Goal: Information Seeking & Learning: Learn about a topic

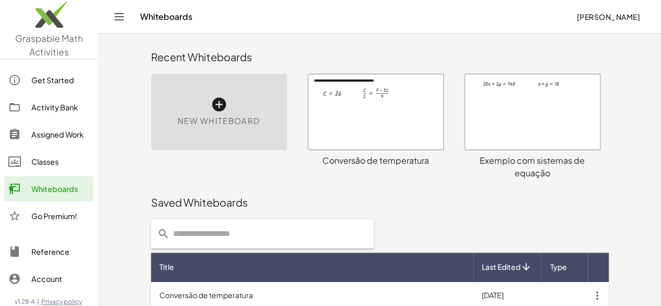
click at [178, 123] on span "New Whiteboard" at bounding box center [219, 121] width 82 height 12
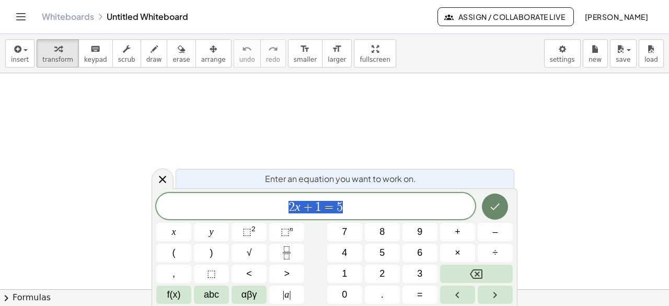
click at [503, 208] on button "Done" at bounding box center [495, 206] width 26 height 26
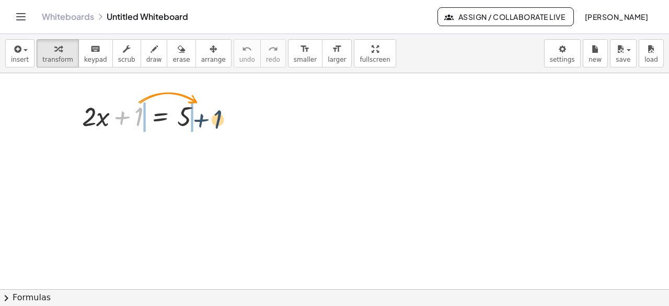
drag, startPoint x: 123, startPoint y: 115, endPoint x: 210, endPoint y: 119, distance: 86.3
click at [210, 119] on div at bounding box center [146, 116] width 138 height 36
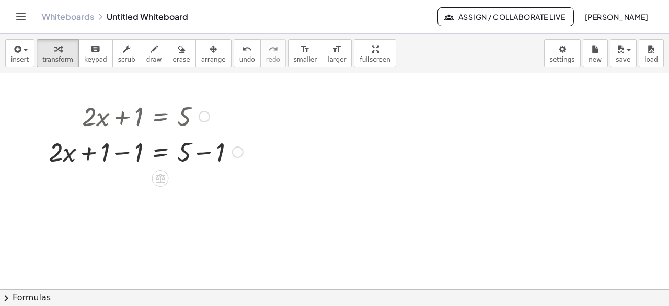
click at [124, 153] on div at bounding box center [145, 151] width 205 height 36
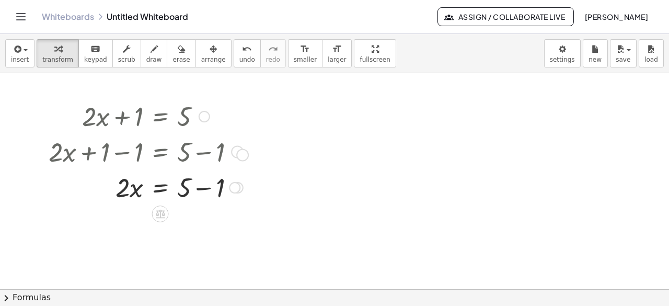
click at [241, 154] on div at bounding box center [237, 151] width 11 height 11
drag, startPoint x: 191, startPoint y: 193, endPoint x: 197, endPoint y: 182, distance: 11.9
click at [193, 182] on div at bounding box center [145, 187] width 205 height 36
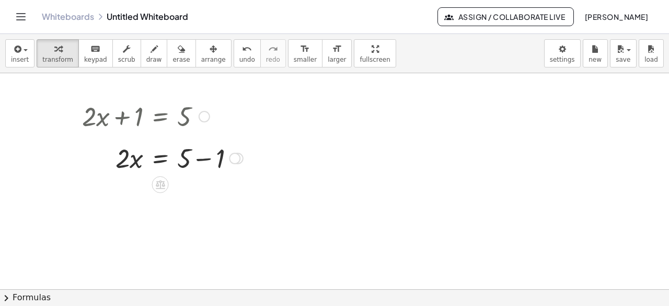
drag, startPoint x: 231, startPoint y: 187, endPoint x: 238, endPoint y: 152, distance: 35.7
click at [238, 153] on div at bounding box center [234, 158] width 11 height 11
click at [240, 212] on div at bounding box center [334, 289] width 669 height 433
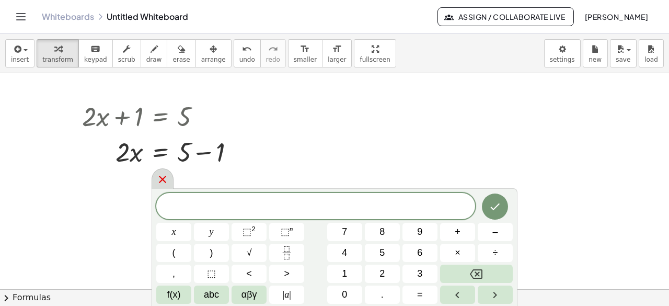
click at [162, 182] on icon at bounding box center [162, 179] width 13 height 13
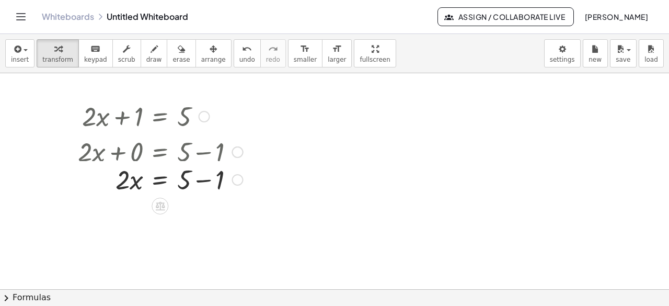
drag, startPoint x: 232, startPoint y: 150, endPoint x: 233, endPoint y: 185, distance: 35.5
click at [160, 180] on div "· 2 · x = 5 + − 1" at bounding box center [160, 180] width 0 height 0
click at [137, 156] on div at bounding box center [161, 151] width 176 height 36
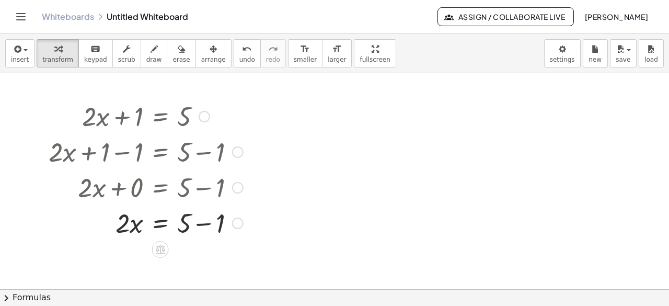
drag, startPoint x: 237, startPoint y: 187, endPoint x: 234, endPoint y: 228, distance: 41.4
click at [160, 223] on div "· 2 · x = 5 + − 1" at bounding box center [160, 223] width 0 height 0
click at [202, 224] on div at bounding box center [145, 222] width 205 height 36
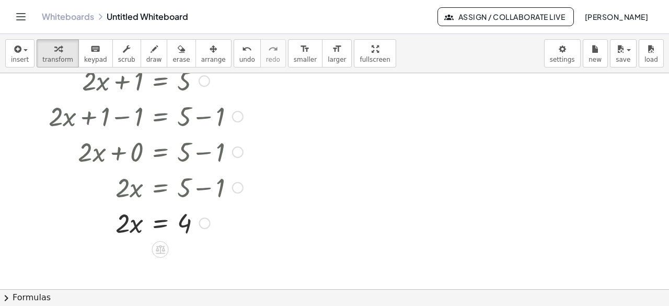
scroll to position [52, 0]
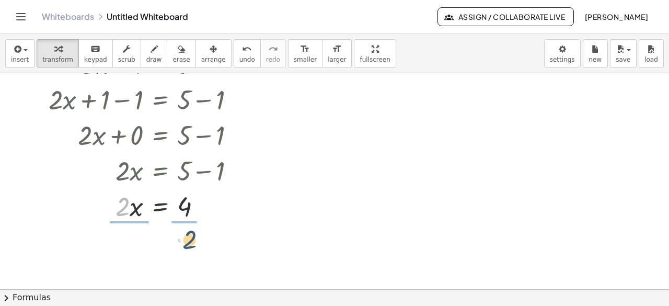
drag, startPoint x: 122, startPoint y: 211, endPoint x: 190, endPoint y: 242, distance: 74.6
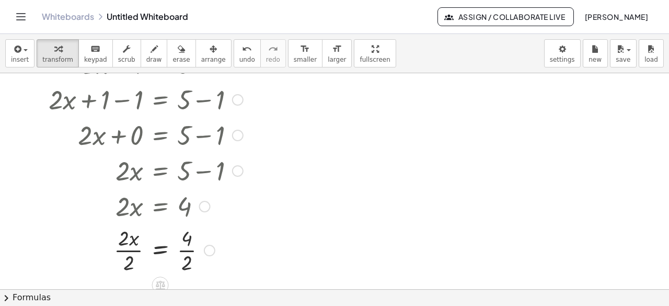
click at [135, 250] on div at bounding box center [145, 249] width 205 height 52
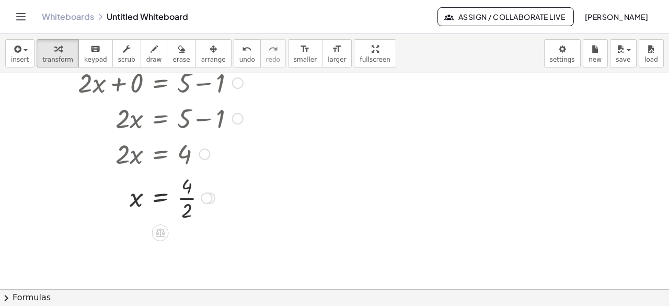
click at [185, 203] on div at bounding box center [145, 197] width 205 height 52
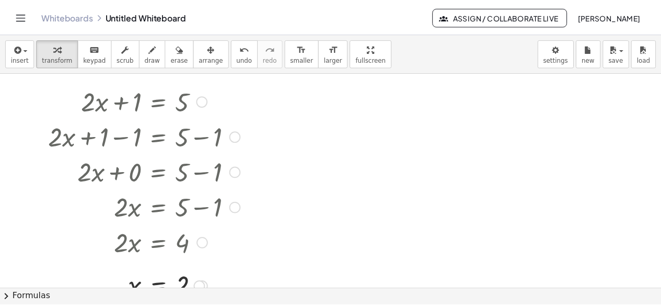
scroll to position [0, 0]
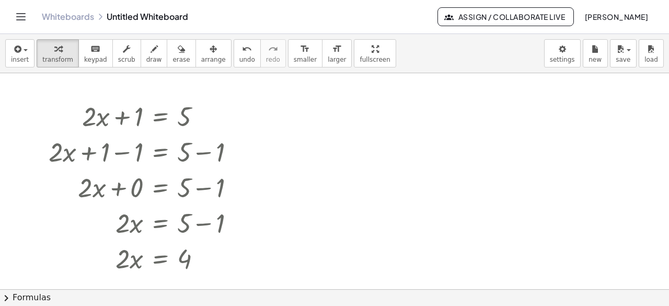
click at [75, 22] on div "Whiteboards Untitled Whiteboard Assign / Collaborate Live [PERSON_NAME]" at bounding box center [335, 16] width 644 height 33
click at [75, 16] on link "Whiteboards" at bounding box center [68, 16] width 52 height 10
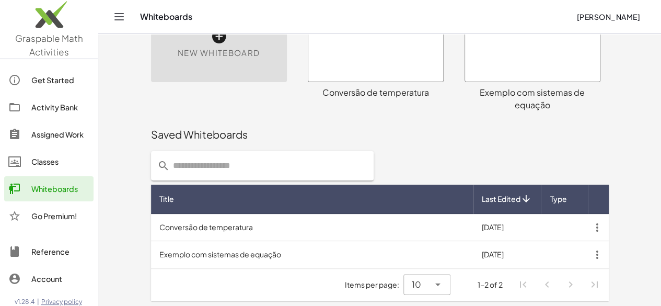
scroll to position [68, 0]
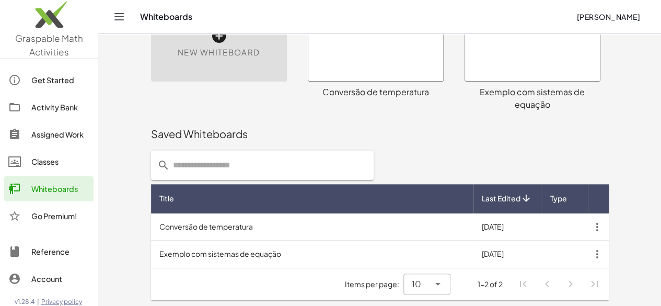
click at [319, 225] on td "Conversão de temperatura" at bounding box center [312, 226] width 322 height 27
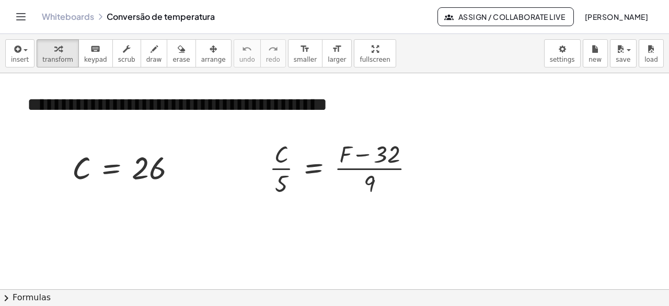
click at [64, 294] on button "chevron_right Formulas" at bounding box center [334, 297] width 669 height 17
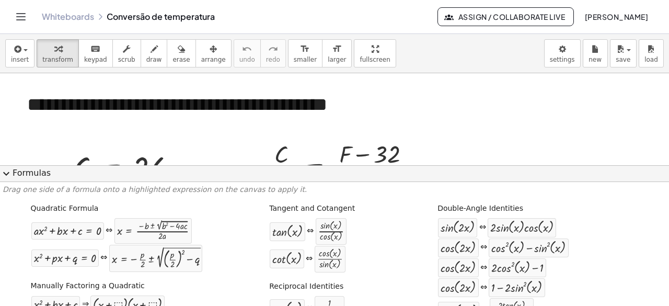
click at [33, 174] on button "expand_more Formulas" at bounding box center [334, 173] width 669 height 17
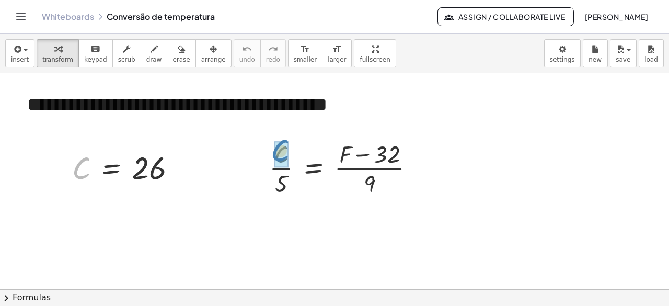
drag, startPoint x: 78, startPoint y: 168, endPoint x: 277, endPoint y: 150, distance: 199.8
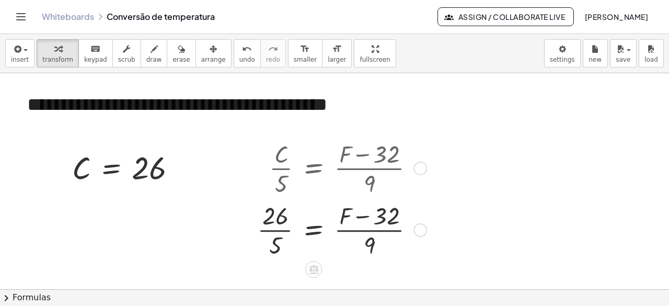
scroll to position [52, 0]
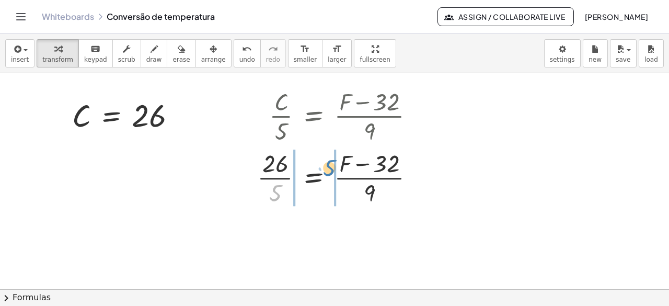
drag, startPoint x: 281, startPoint y: 188, endPoint x: 328, endPoint y: 166, distance: 51.9
click at [328, 166] on div at bounding box center [340, 177] width 177 height 62
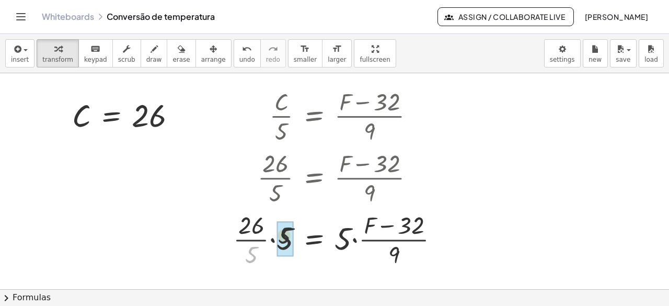
drag, startPoint x: 252, startPoint y: 255, endPoint x: 273, endPoint y: 243, distance: 24.1
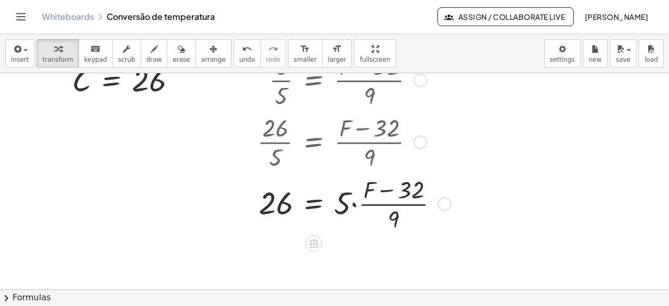
scroll to position [104, 0]
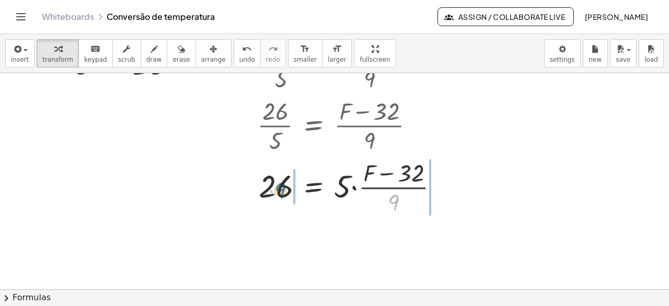
drag, startPoint x: 389, startPoint y: 201, endPoint x: 273, endPoint y: 187, distance: 117.4
click at [273, 187] on div at bounding box center [352, 186] width 201 height 62
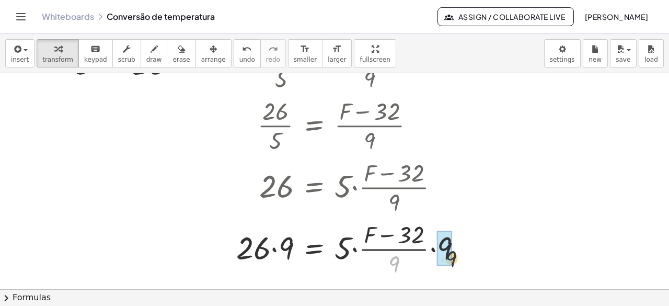
drag, startPoint x: 393, startPoint y: 260, endPoint x: 450, endPoint y: 249, distance: 57.9
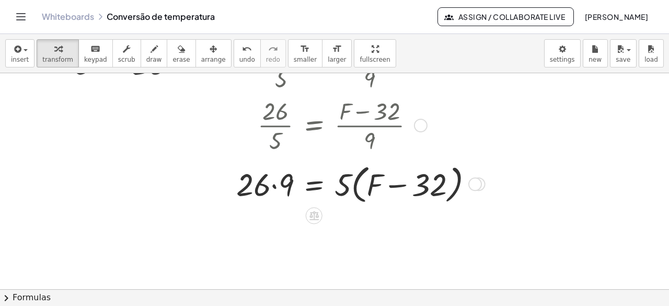
drag, startPoint x: 476, startPoint y: 250, endPoint x: 480, endPoint y: 183, distance: 67.5
click at [480, 181] on div at bounding box center [475, 184] width 14 height 14
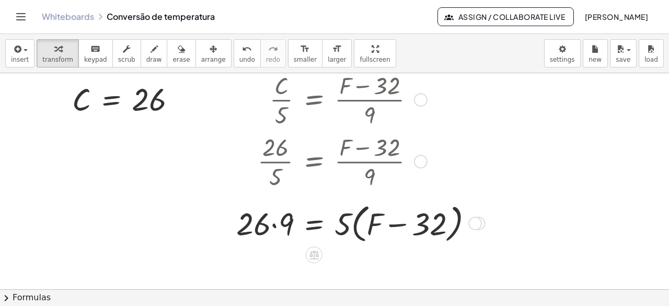
scroll to position [52, 0]
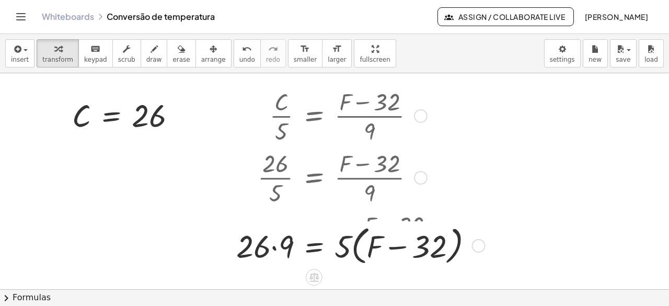
drag, startPoint x: 471, startPoint y: 245, endPoint x: 466, endPoint y: 259, distance: 14.9
click at [314, 246] on div "= ( + F − 32 ) 26 · 5 · · · 9" at bounding box center [314, 246] width 0 height 0
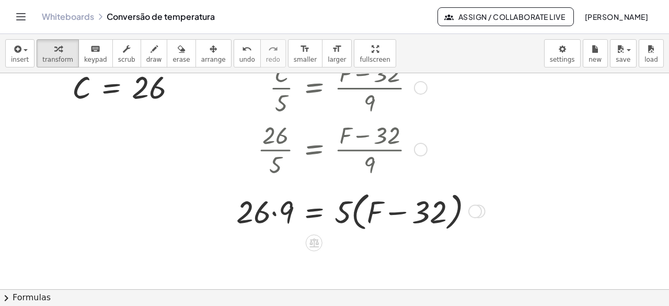
scroll to position [104, 0]
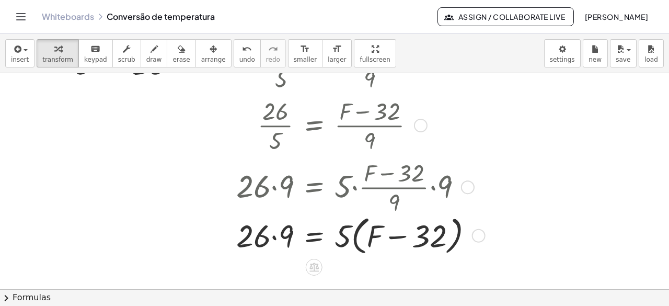
drag, startPoint x: 475, startPoint y: 185, endPoint x: 473, endPoint y: 245, distance: 59.6
click at [314, 236] on div "= ( + F − 32 ) 26 · 5 · · · 9" at bounding box center [314, 236] width 0 height 0
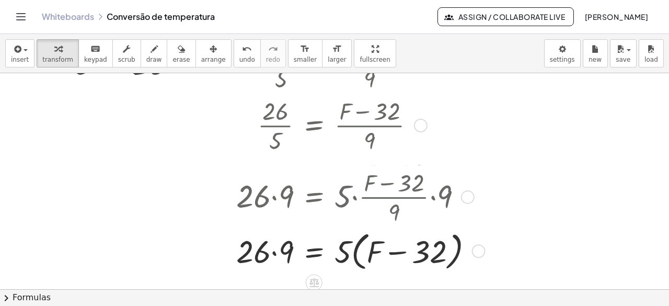
drag, startPoint x: 466, startPoint y: 188, endPoint x: 468, endPoint y: 203, distance: 15.2
click at [314, 197] on div "· 26 · 9 = · 5 · · ( + F − 32 ) · 9 · 9" at bounding box center [314, 197] width 0 height 0
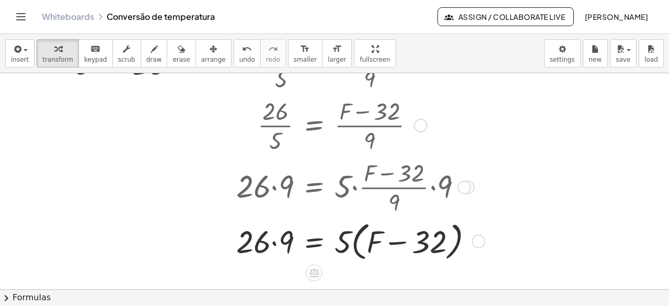
scroll to position [209, 0]
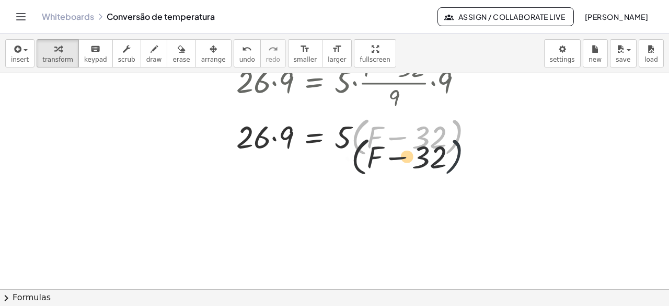
click at [478, 166] on div "**********" at bounding box center [334, 80] width 669 height 433
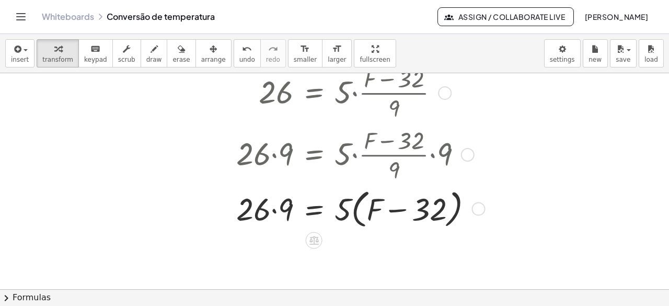
drag, startPoint x: 479, startPoint y: 135, endPoint x: 476, endPoint y: 214, distance: 78.9
click at [476, 214] on div at bounding box center [478, 209] width 14 height 14
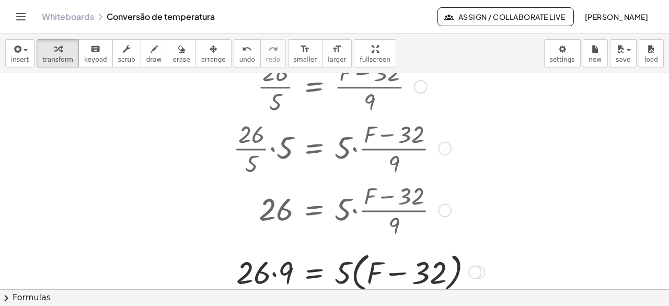
scroll to position [216, 0]
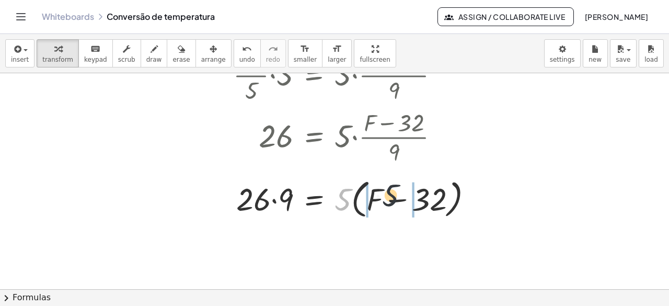
drag, startPoint x: 344, startPoint y: 196, endPoint x: 395, endPoint y: 195, distance: 50.7
click at [395, 195] on div at bounding box center [357, 198] width 259 height 46
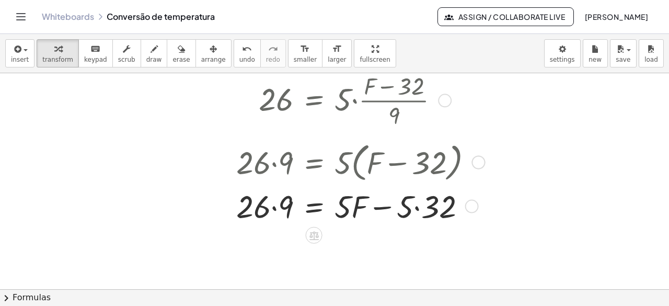
scroll to position [269, 0]
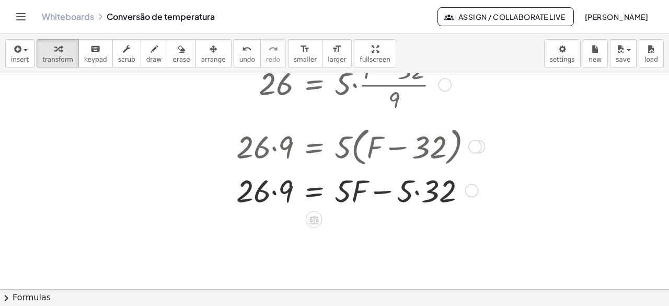
click at [418, 193] on div at bounding box center [357, 190] width 259 height 42
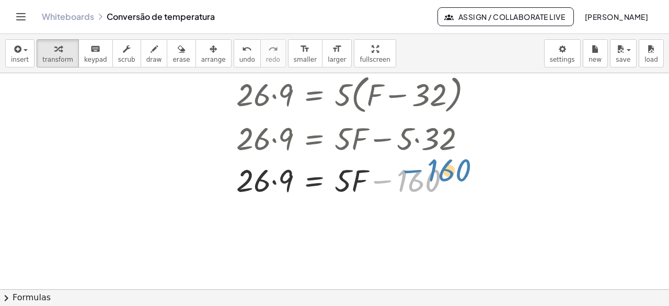
drag, startPoint x: 380, startPoint y: 181, endPoint x: 411, endPoint y: 171, distance: 32.4
click at [411, 171] on div at bounding box center [357, 179] width 259 height 42
click at [260, 178] on div at bounding box center [357, 179] width 259 height 42
click at [267, 178] on div at bounding box center [357, 179] width 259 height 42
click at [273, 180] on div at bounding box center [357, 179] width 259 height 42
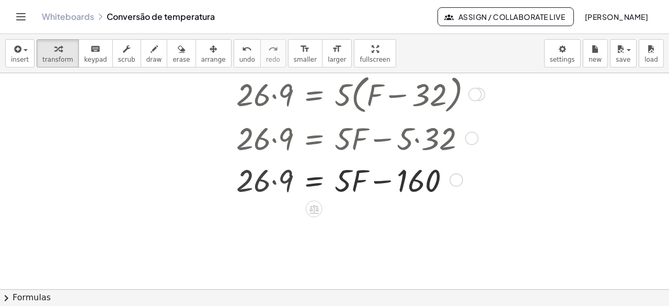
click at [277, 182] on div at bounding box center [357, 179] width 259 height 42
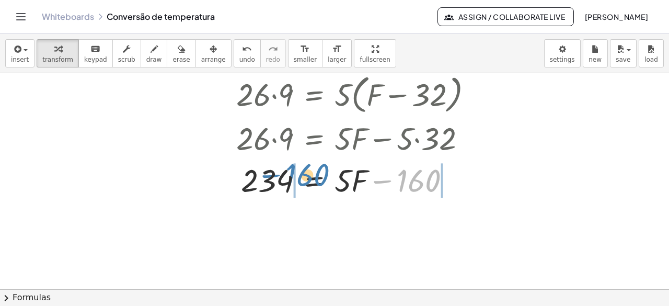
drag, startPoint x: 386, startPoint y: 181, endPoint x: 275, endPoint y: 178, distance: 111.3
click at [275, 178] on div at bounding box center [357, 179] width 259 height 42
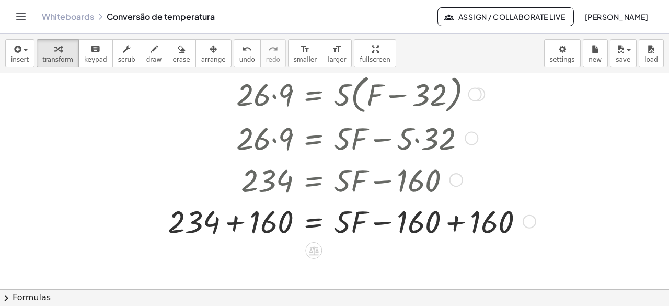
click at [451, 224] on div at bounding box center [349, 221] width 375 height 42
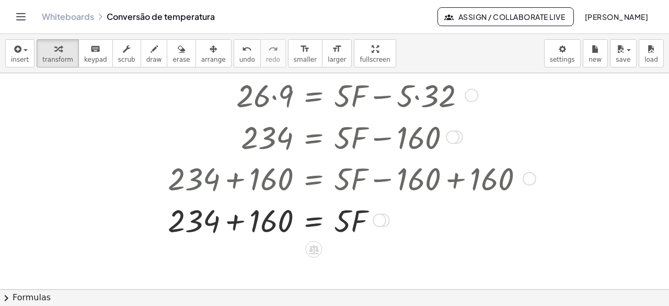
scroll to position [373, 0]
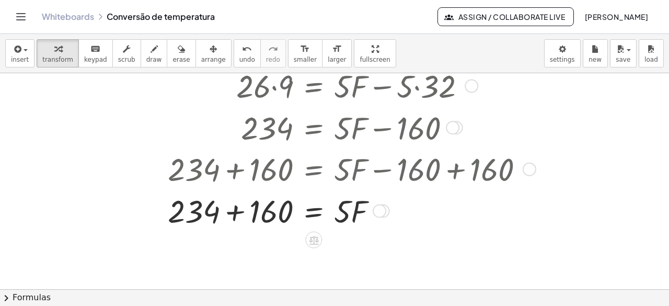
click at [236, 210] on div at bounding box center [349, 210] width 375 height 42
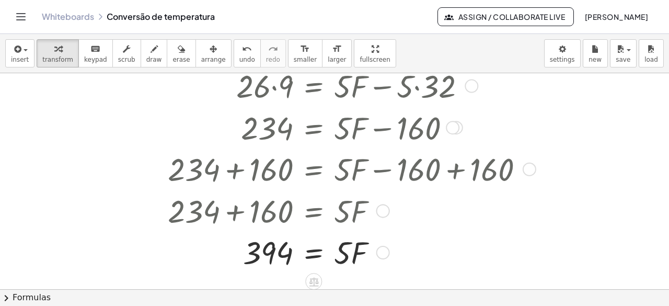
scroll to position [425, 0]
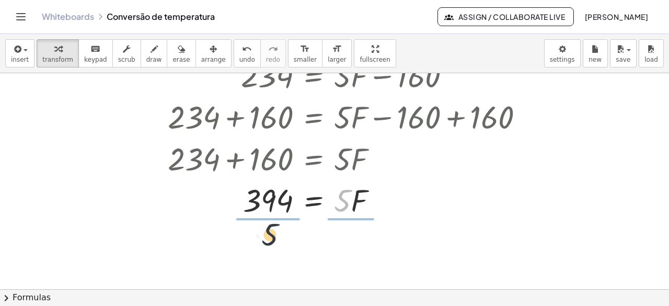
drag, startPoint x: 335, startPoint y: 205, endPoint x: 260, endPoint y: 223, distance: 77.8
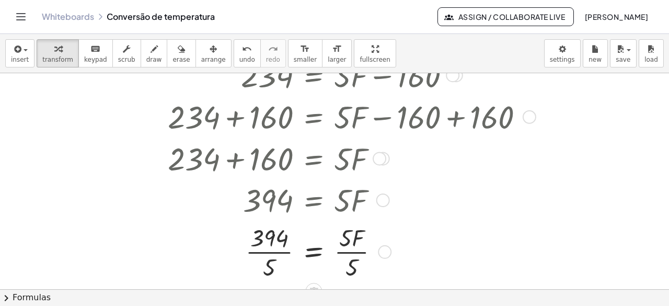
click at [354, 255] on div at bounding box center [349, 251] width 375 height 62
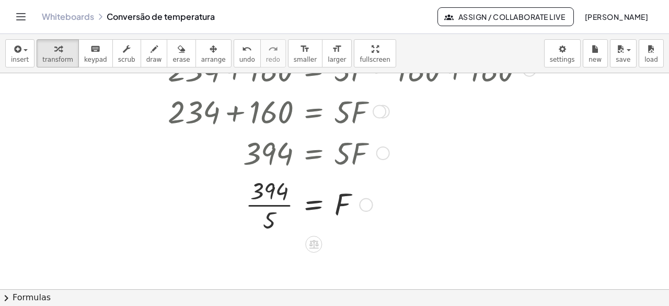
scroll to position [487, 0]
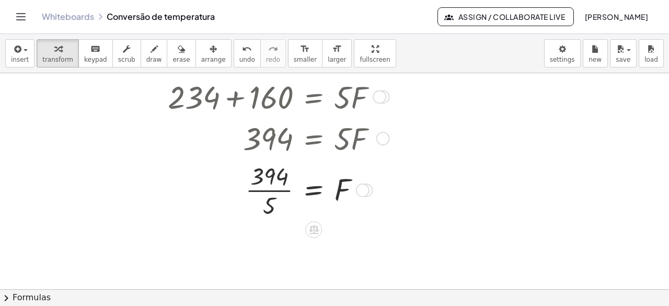
click at [271, 192] on div at bounding box center [349, 189] width 375 height 62
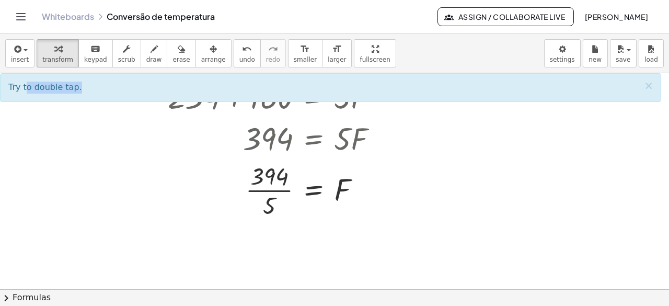
drag, startPoint x: 25, startPoint y: 87, endPoint x: 99, endPoint y: 87, distance: 73.7
click at [87, 87] on div "Try to double tap. ×" at bounding box center [330, 87] width 661 height 29
click at [99, 88] on div "Try to double tap. ×" at bounding box center [330, 87] width 661 height 29
click at [278, 187] on div at bounding box center [349, 189] width 375 height 62
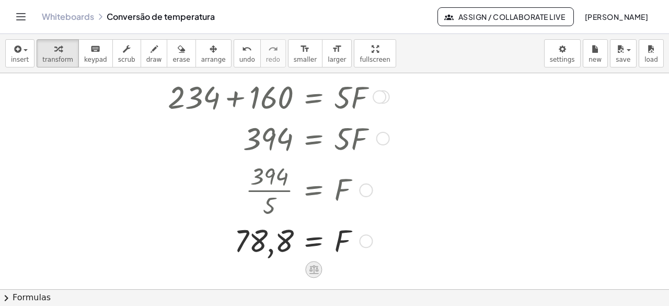
click at [314, 266] on icon at bounding box center [313, 269] width 9 height 9
click at [394, 258] on div at bounding box center [349, 240] width 375 height 40
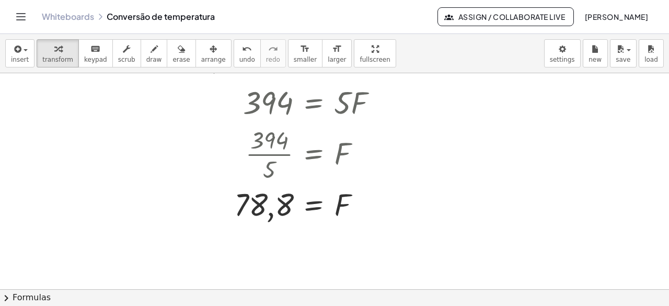
scroll to position [539, 0]
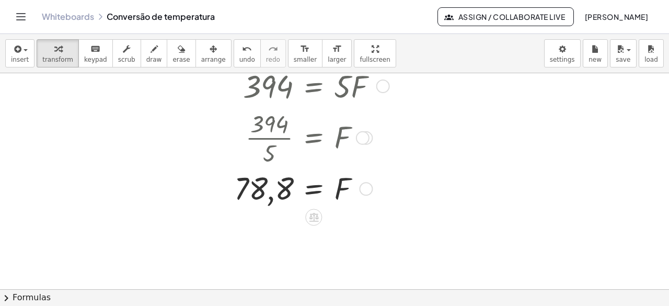
click at [316, 194] on div at bounding box center [349, 188] width 375 height 40
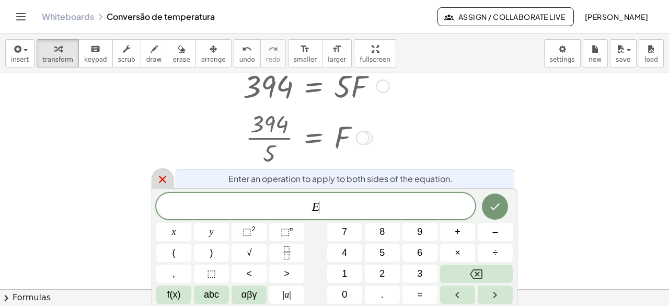
click at [152, 182] on div at bounding box center [163, 178] width 22 height 20
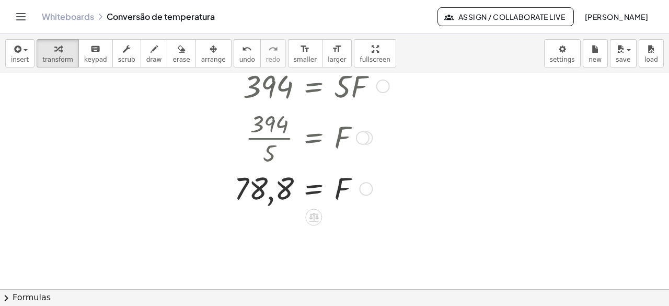
click at [315, 191] on div at bounding box center [349, 188] width 375 height 40
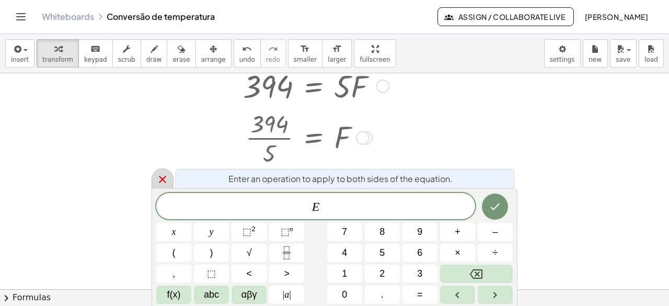
click at [167, 184] on icon at bounding box center [162, 179] width 13 height 13
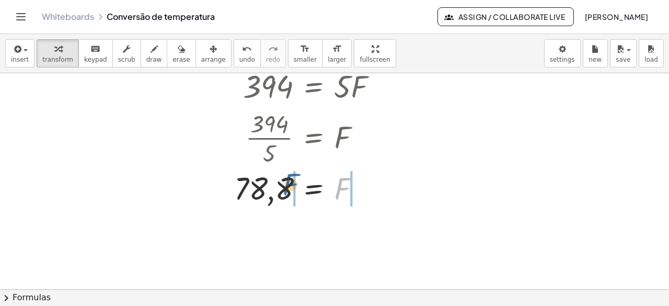
drag, startPoint x: 298, startPoint y: 179, endPoint x: 285, endPoint y: 187, distance: 15.2
click at [285, 187] on div at bounding box center [349, 188] width 375 height 40
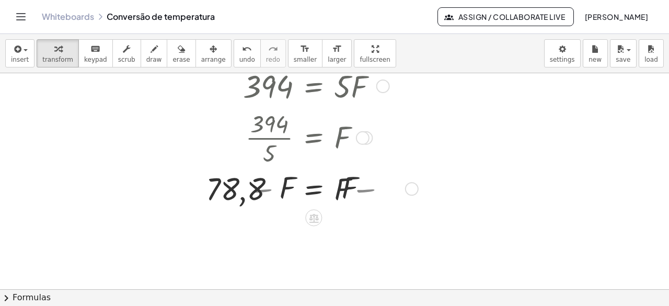
click at [369, 183] on div at bounding box center [349, 188] width 375 height 42
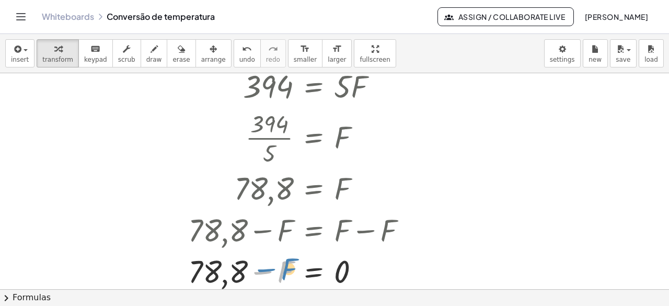
click at [270, 271] on div at bounding box center [349, 270] width 375 height 42
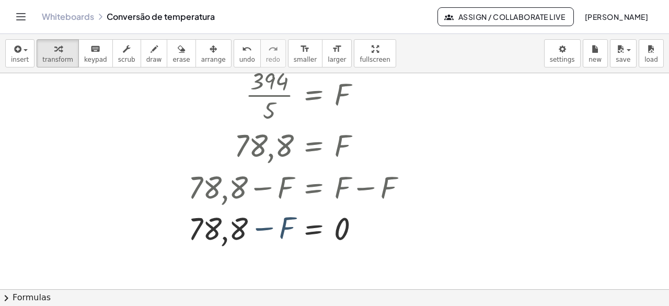
scroll to position [591, 0]
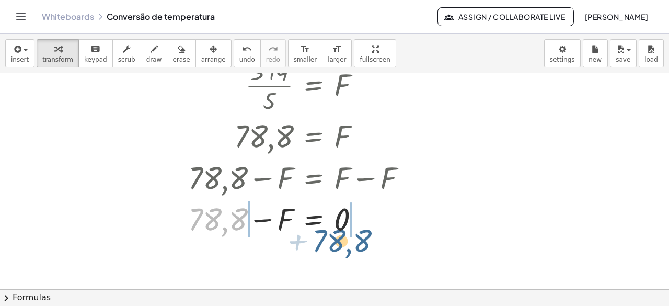
drag, startPoint x: 232, startPoint y: 215, endPoint x: 365, endPoint y: 224, distance: 133.0
click at [365, 224] on div at bounding box center [349, 218] width 375 height 42
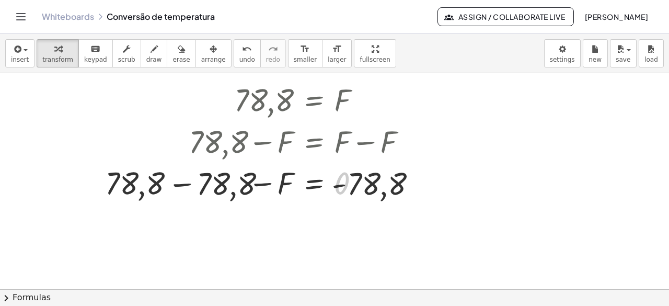
scroll to position [644, 0]
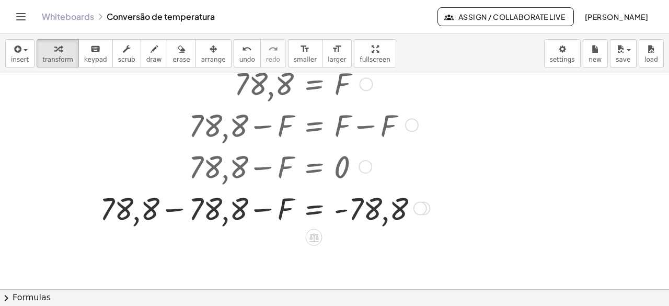
click at [180, 208] on div at bounding box center [316, 208] width 443 height 42
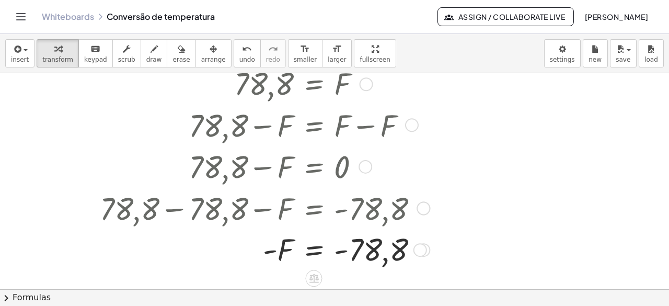
scroll to position [650, 0]
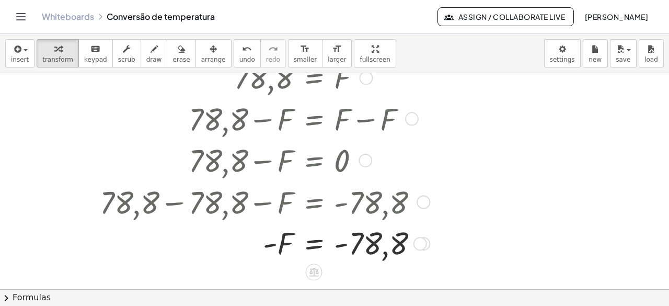
click at [340, 246] on div at bounding box center [316, 243] width 443 height 40
click at [340, 244] on div at bounding box center [316, 243] width 443 height 40
drag, startPoint x: 273, startPoint y: 246, endPoint x: 340, endPoint y: 249, distance: 67.5
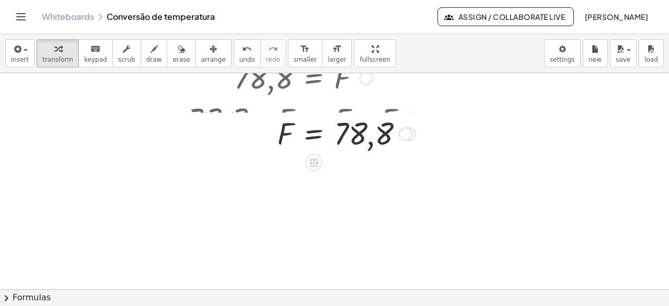
drag, startPoint x: 403, startPoint y: 241, endPoint x: 433, endPoint y: 123, distance: 121.3
click at [313, 134] on div "= F 78,8" at bounding box center [313, 134] width 0 height 0
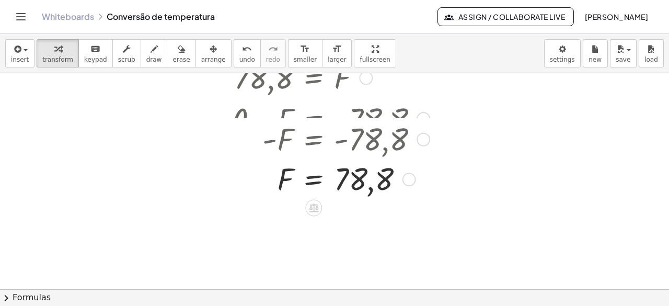
drag, startPoint x: 403, startPoint y: 117, endPoint x: 398, endPoint y: 225, distance: 108.3
click at [313, 179] on div "= F 78,8" at bounding box center [313, 179] width 0 height 0
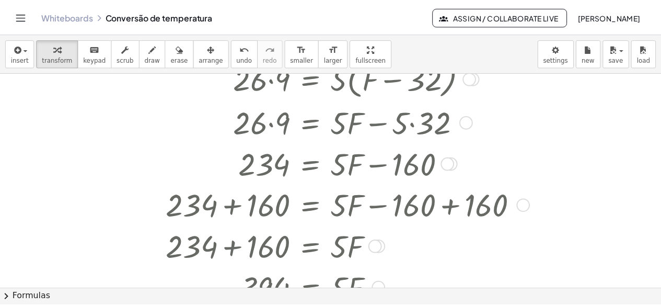
scroll to position [545, 0]
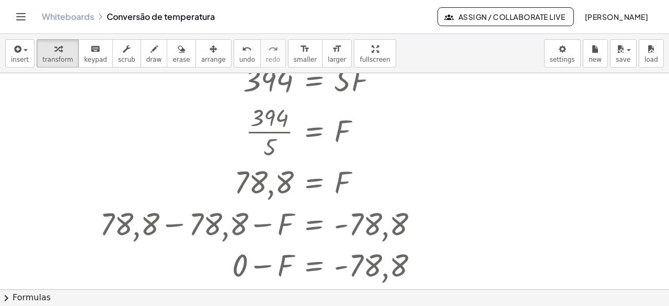
click at [68, 14] on link "Whiteboards" at bounding box center [68, 16] width 52 height 10
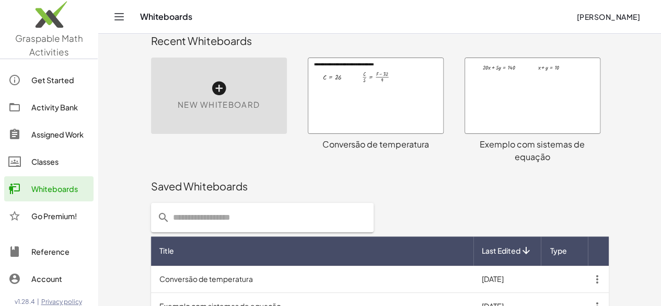
scroll to position [68, 0]
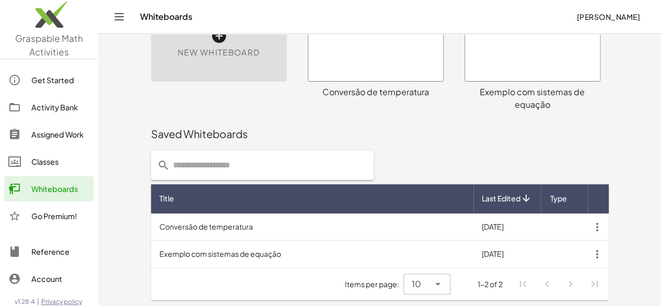
click at [343, 253] on td "Exemplo com sistemas de equação" at bounding box center [312, 253] width 322 height 27
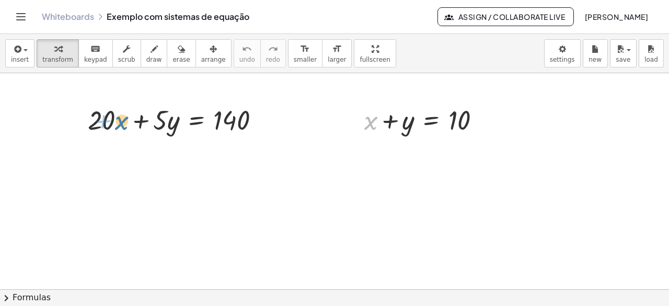
drag, startPoint x: 367, startPoint y: 125, endPoint x: 117, endPoint y: 125, distance: 250.3
drag, startPoint x: 393, startPoint y: 119, endPoint x: 471, endPoint y: 111, distance: 78.2
click at [472, 108] on div at bounding box center [426, 119] width 135 height 36
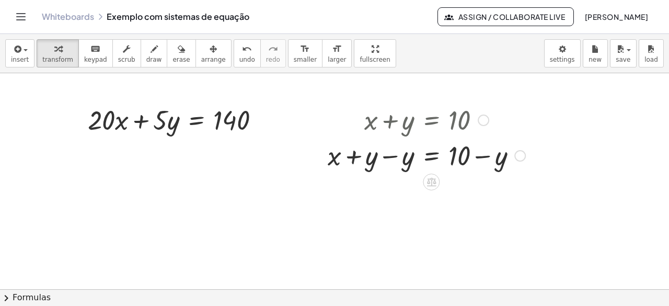
click at [388, 158] on div at bounding box center [426, 155] width 208 height 36
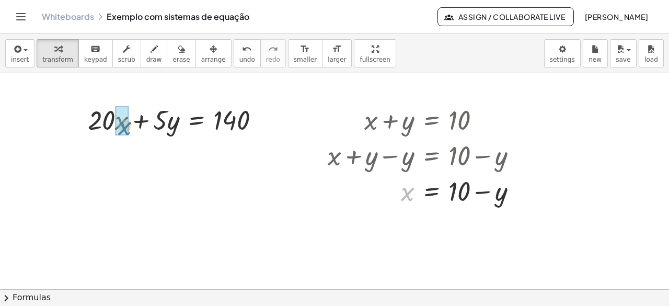
drag, startPoint x: 408, startPoint y: 195, endPoint x: 124, endPoint y: 130, distance: 290.7
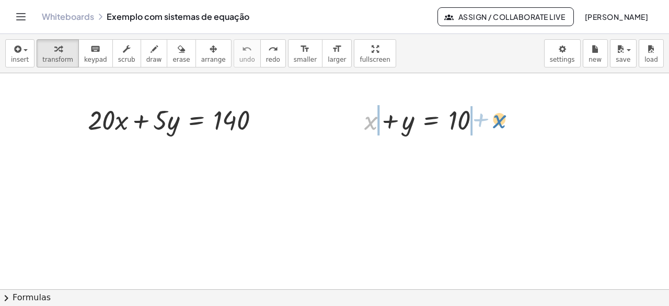
drag, startPoint x: 369, startPoint y: 131, endPoint x: 494, endPoint y: 130, distance: 125.4
click at [494, 130] on div "+ x + x + y = 10" at bounding box center [422, 119] width 148 height 41
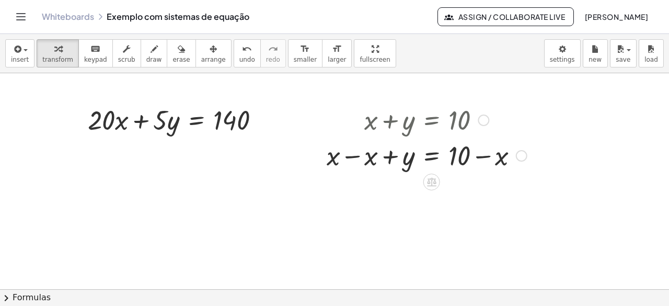
click at [352, 156] on div at bounding box center [426, 155] width 211 height 36
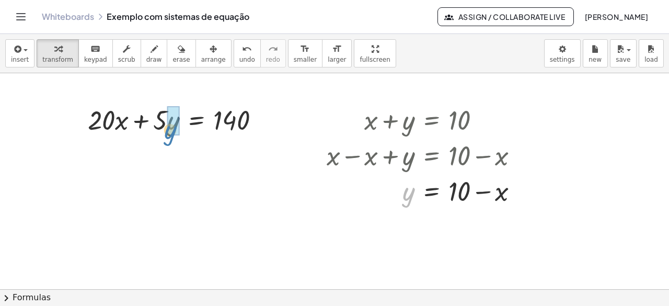
drag, startPoint x: 401, startPoint y: 159, endPoint x: 164, endPoint y: 118, distance: 240.8
click at [164, 95] on div "+ · 20 · x + · 5 · y = 140 + x + y = 10 + x − x + y = + 10 − x + 0 + y = + 10 −…" at bounding box center [334, 289] width 669 height 433
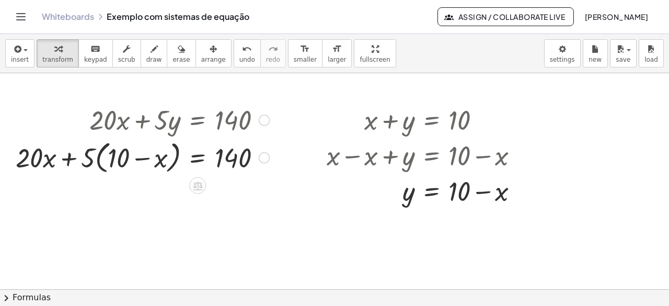
drag, startPoint x: 89, startPoint y: 156, endPoint x: 115, endPoint y: 154, distance: 26.8
click at [115, 154] on div at bounding box center [142, 157] width 264 height 40
click at [119, 162] on div at bounding box center [145, 156] width 259 height 36
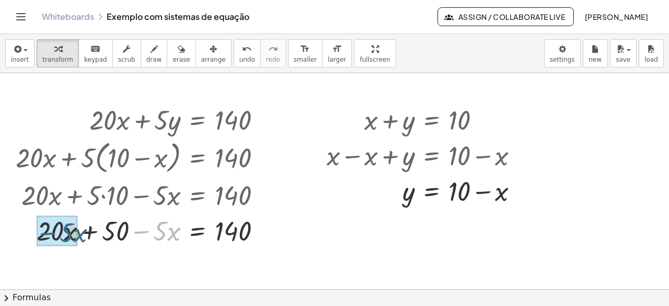
drag, startPoint x: 143, startPoint y: 229, endPoint x: 87, endPoint y: 235, distance: 56.7
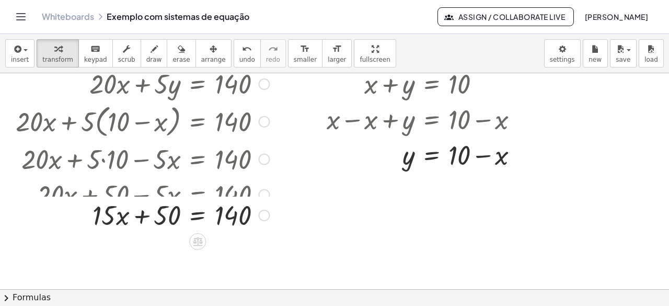
scroll to position [52, 0]
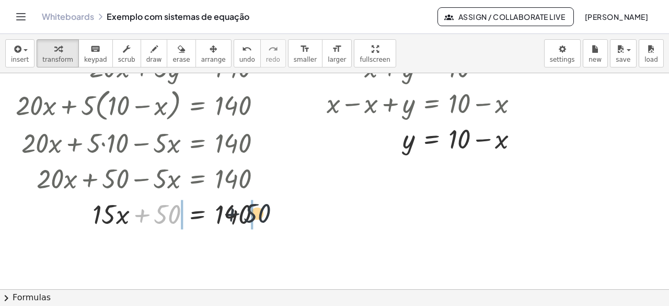
drag, startPoint x: 143, startPoint y: 217, endPoint x: 238, endPoint y: 228, distance: 96.2
click at [244, 215] on div at bounding box center [142, 213] width 264 height 36
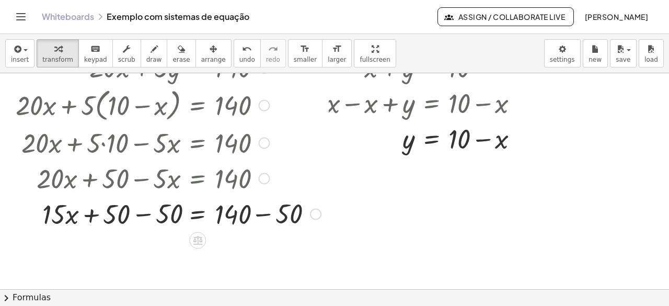
click at [246, 220] on div at bounding box center [168, 213] width 316 height 36
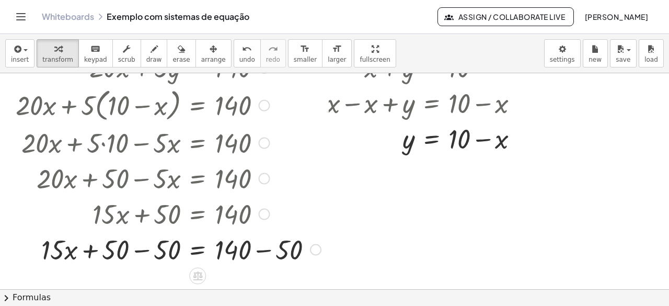
drag, startPoint x: 262, startPoint y: 247, endPoint x: 256, endPoint y: 250, distance: 6.5
click at [262, 247] on div at bounding box center [168, 248] width 316 height 36
click at [137, 250] on div at bounding box center [142, 248] width 264 height 36
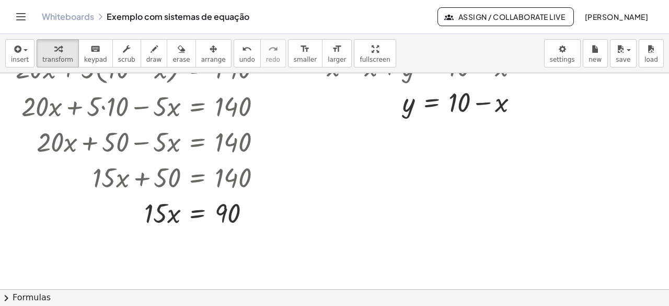
scroll to position [104, 0]
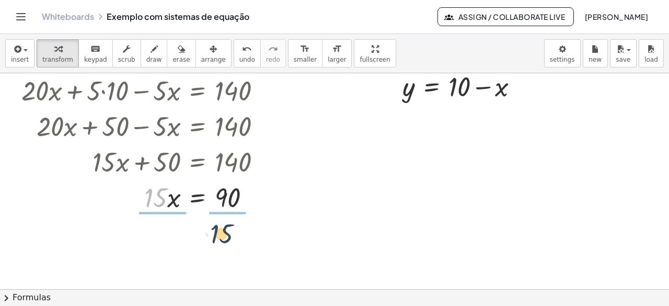
drag, startPoint x: 153, startPoint y: 197, endPoint x: 223, endPoint y: 229, distance: 77.1
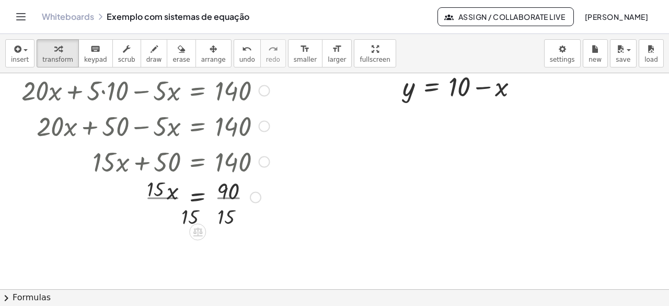
click at [167, 197] on div at bounding box center [142, 196] width 264 height 52
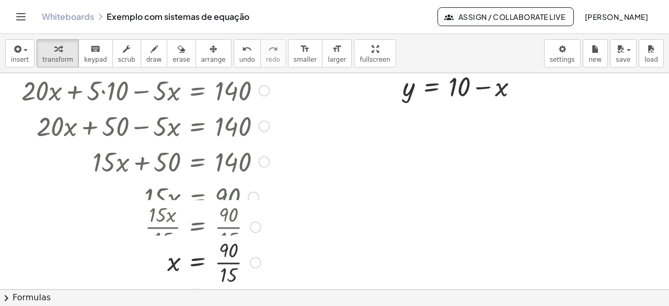
drag, startPoint x: 222, startPoint y: 216, endPoint x: 237, endPoint y: 248, distance: 35.3
click at [223, 218] on div at bounding box center [142, 226] width 264 height 52
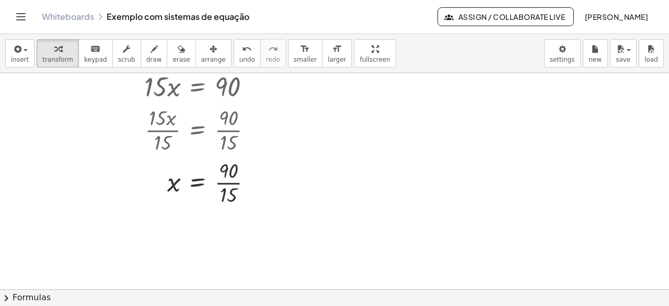
scroll to position [216, 0]
click at [225, 180] on div at bounding box center [142, 180] width 264 height 52
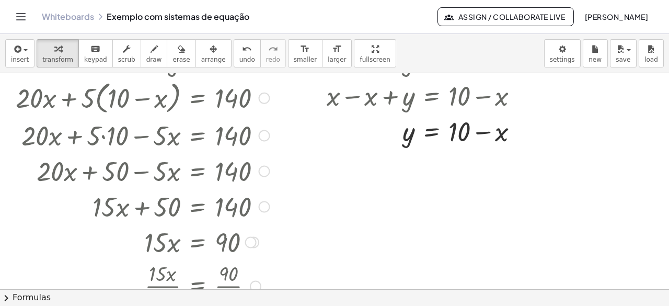
scroll to position [164, 0]
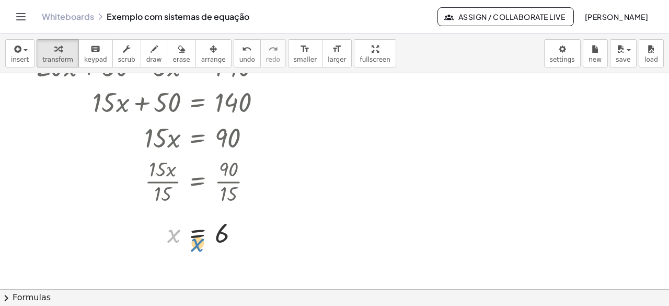
drag, startPoint x: 172, startPoint y: 235, endPoint x: 190, endPoint y: 248, distance: 22.0
click at [190, 248] on div at bounding box center [142, 233] width 264 height 34
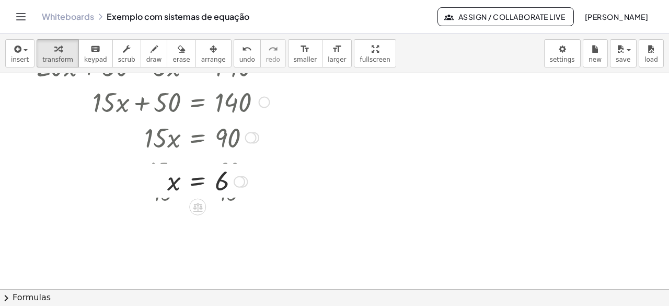
drag, startPoint x: 241, startPoint y: 234, endPoint x: 263, endPoint y: 123, distance: 113.5
click at [197, 181] on div "x = 6" at bounding box center [197, 181] width 0 height 0
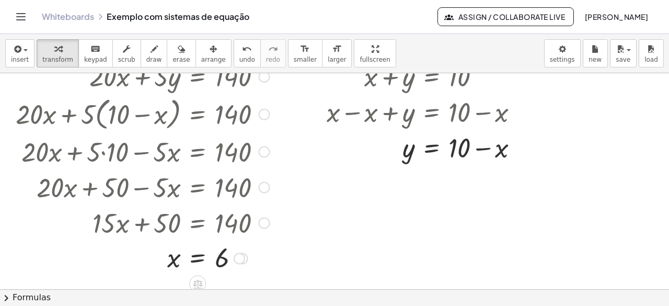
scroll to position [60, 0]
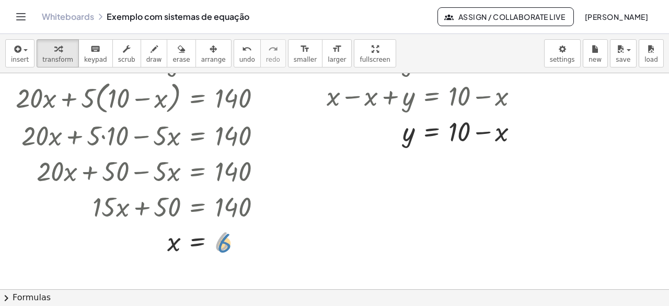
drag, startPoint x: 247, startPoint y: 250, endPoint x: 247, endPoint y: 259, distance: 8.4
click at [247, 259] on div "+ · 20 · x + · 5 · y = 140 + · 20 · x + · 5 · ( + 10 − x ) = 140 + · 20 · x + ·…" at bounding box center [138, 150] width 277 height 222
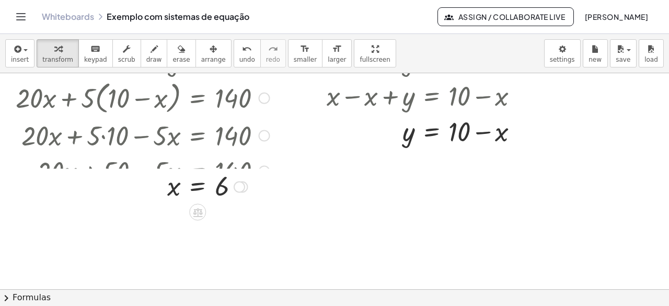
drag, startPoint x: 249, startPoint y: 225, endPoint x: 265, endPoint y: 176, distance: 51.9
click at [197, 187] on div "x = 6" at bounding box center [197, 187] width 0 height 0
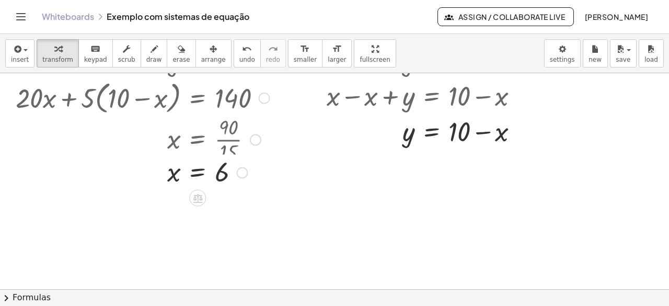
click at [197, 172] on div "x = 6" at bounding box center [197, 172] width 0 height 0
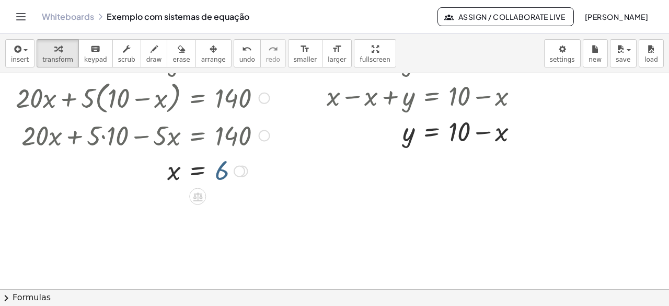
click at [221, 173] on div at bounding box center [142, 170] width 264 height 34
drag, startPoint x: 177, startPoint y: 173, endPoint x: 501, endPoint y: 147, distance: 325.5
click at [482, 139] on div at bounding box center [427, 131] width 212 height 36
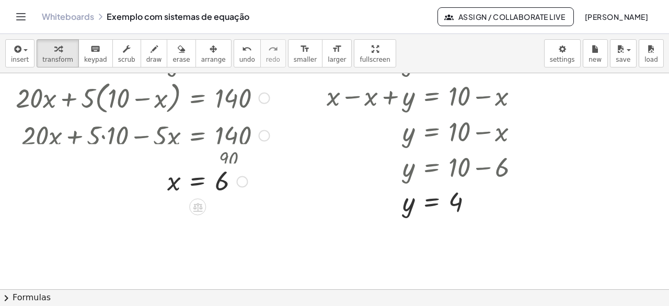
drag, startPoint x: 242, startPoint y: 170, endPoint x: 247, endPoint y: 220, distance: 50.4
click at [197, 181] on div "x = 6" at bounding box center [197, 181] width 0 height 0
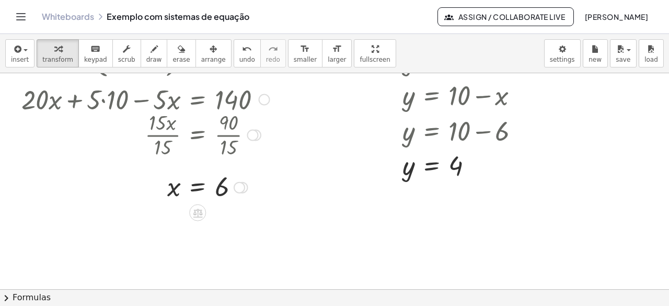
scroll to position [112, 0]
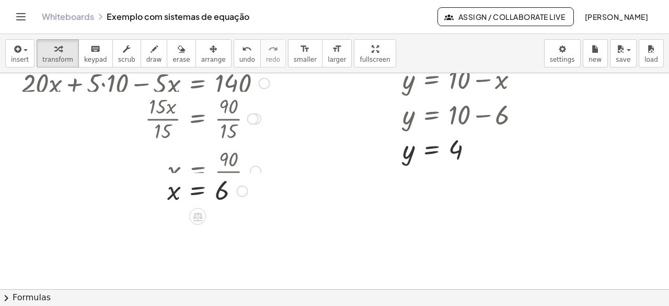
drag, startPoint x: 239, startPoint y: 184, endPoint x: 239, endPoint y: 192, distance: 7.8
click at [197, 191] on div "x = 6" at bounding box center [197, 191] width 0 height 0
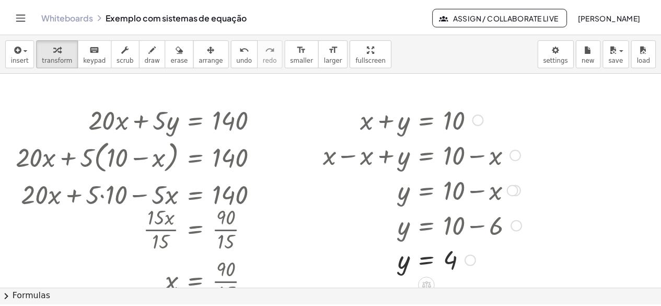
scroll to position [104, 0]
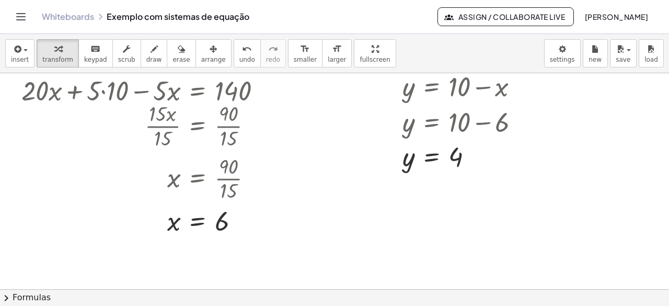
click at [86, 14] on link "Whiteboards" at bounding box center [68, 16] width 52 height 10
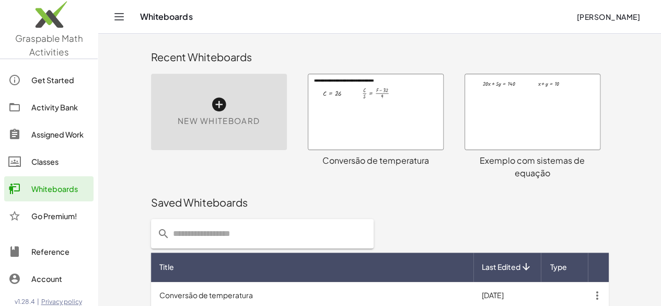
click at [55, 109] on div "Activity Bank" at bounding box center [60, 107] width 58 height 13
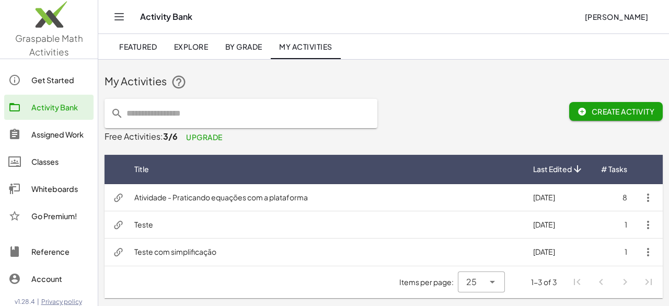
click at [426, 89] on div "My Activities" at bounding box center [383, 82] width 558 height 17
click at [200, 135] on span "Upgrade" at bounding box center [204, 136] width 37 height 9
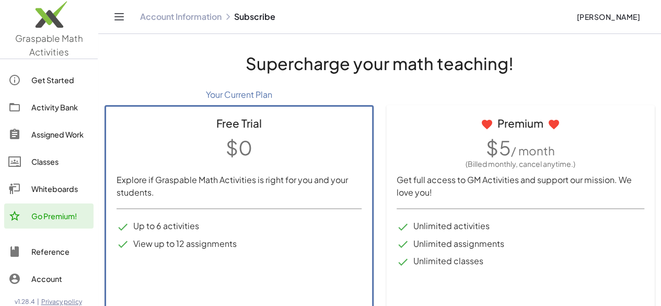
click at [47, 83] on div "Get Started" at bounding box center [60, 80] width 58 height 13
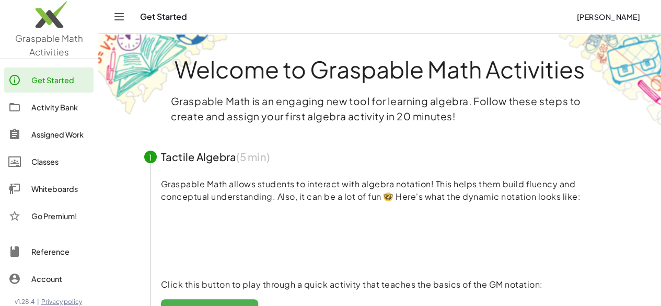
click at [48, 111] on div "Activity Bank" at bounding box center [60, 107] width 58 height 13
